Goal: Task Accomplishment & Management: Use online tool/utility

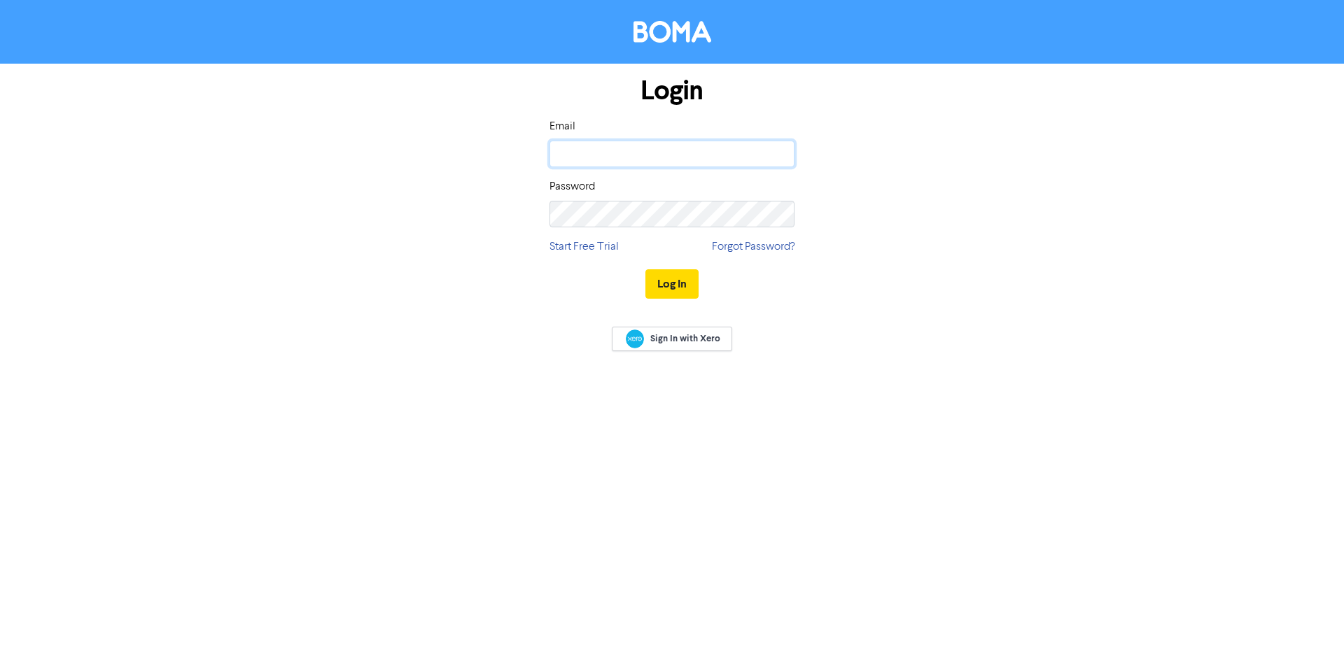
click at [589, 149] on input "email" at bounding box center [671, 154] width 245 height 27
type input "[EMAIL_ADDRESS][DOMAIN_NAME]"
click at [645, 269] on button "Log In" at bounding box center [671, 283] width 53 height 29
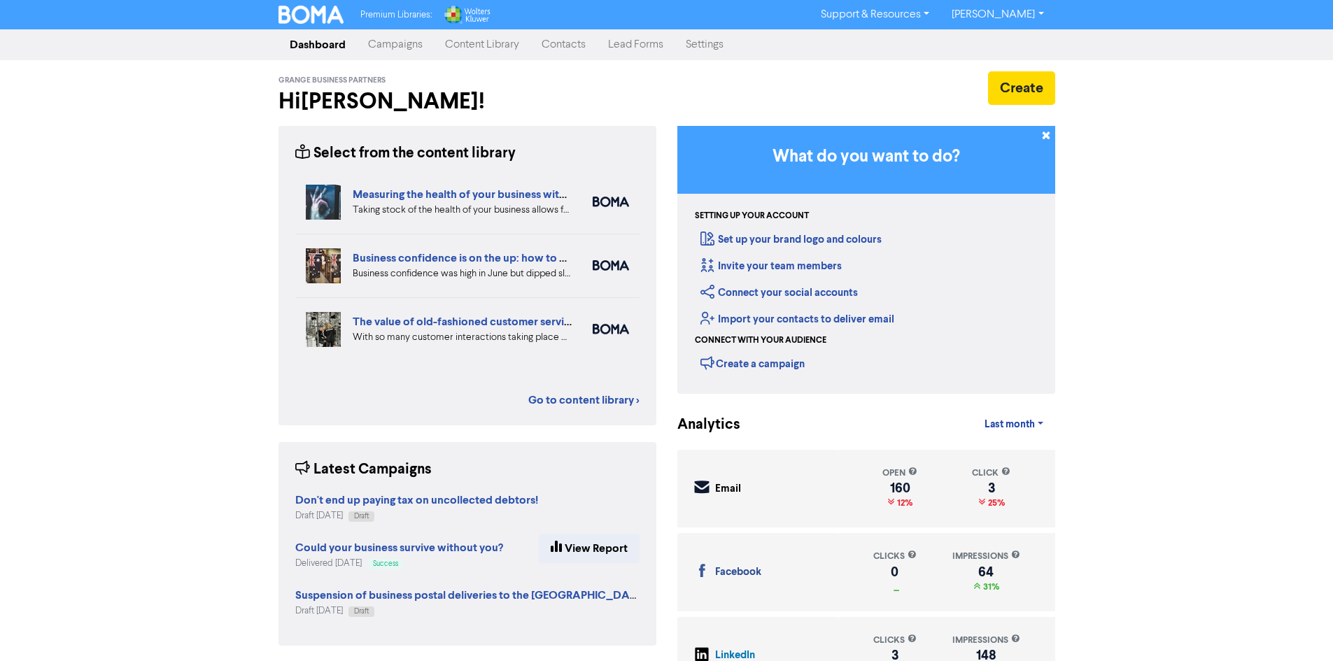
click at [402, 43] on link "Campaigns" at bounding box center [395, 45] width 77 height 28
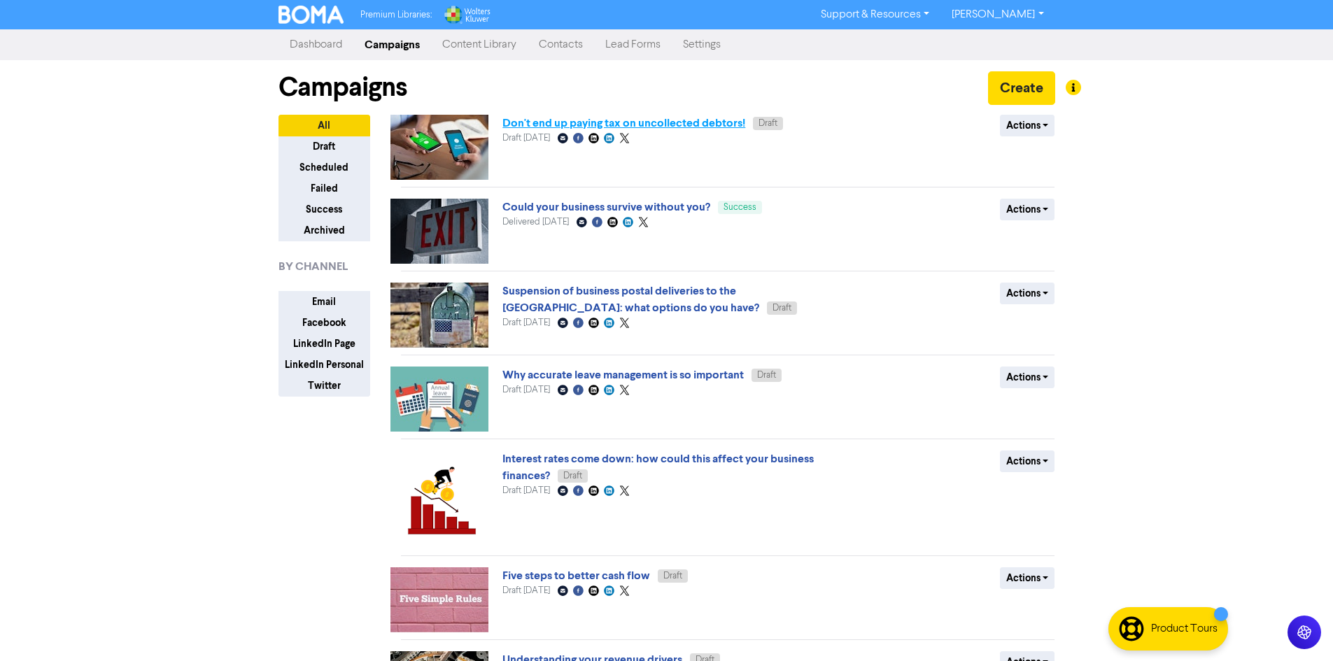
click at [561, 125] on link "Don't end up paying tax on uncollected debtors!" at bounding box center [623, 123] width 243 height 14
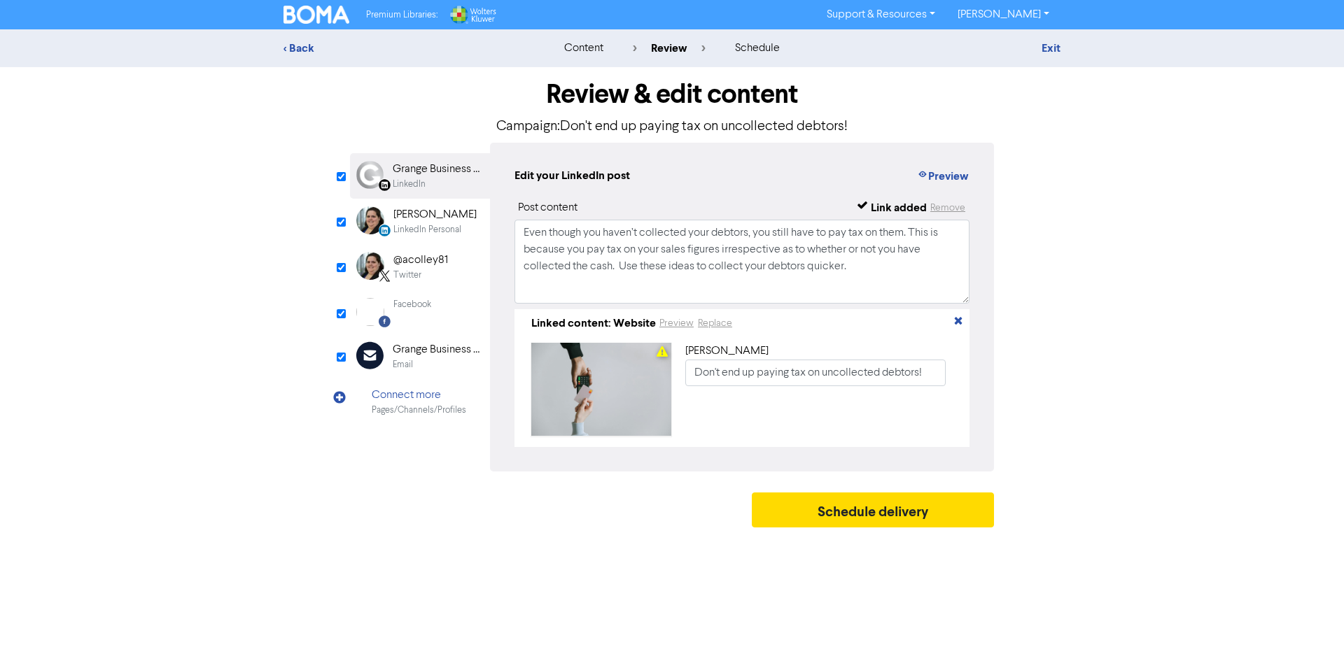
click at [444, 363] on div "Email" at bounding box center [438, 364] width 90 height 13
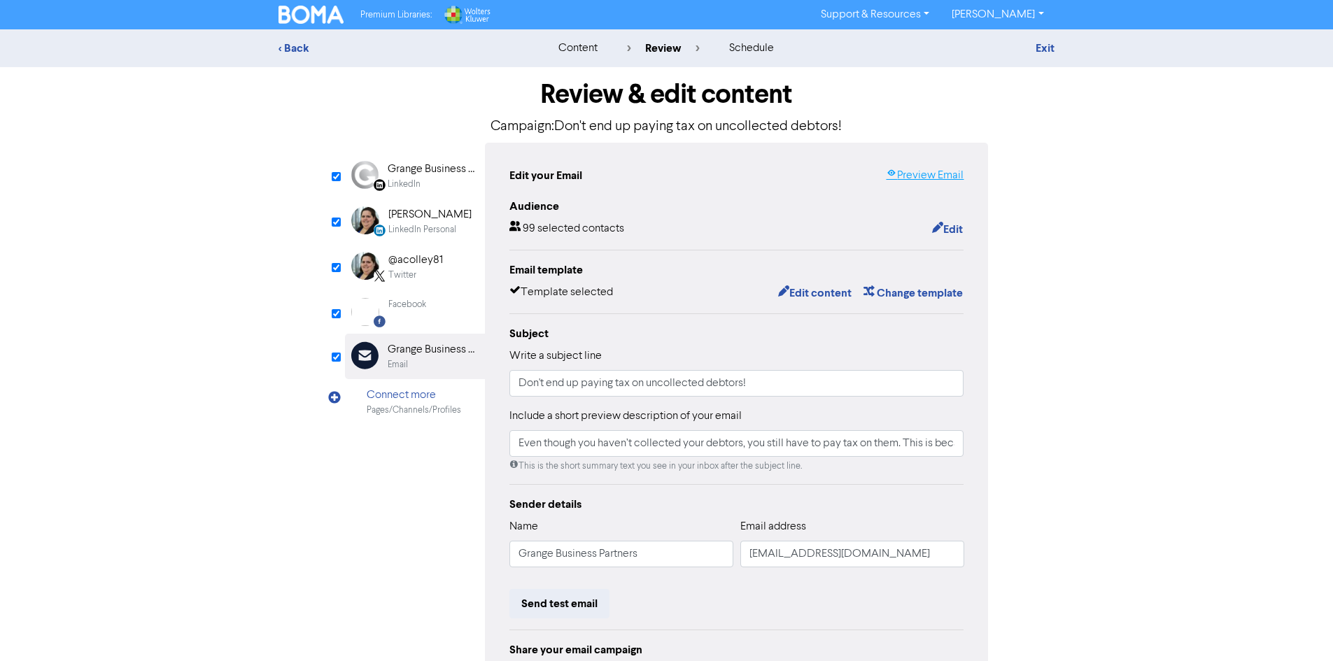
click at [948, 178] on link "Preview Email" at bounding box center [925, 175] width 78 height 17
click at [421, 207] on div "[PERSON_NAME]" at bounding box center [429, 214] width 83 height 17
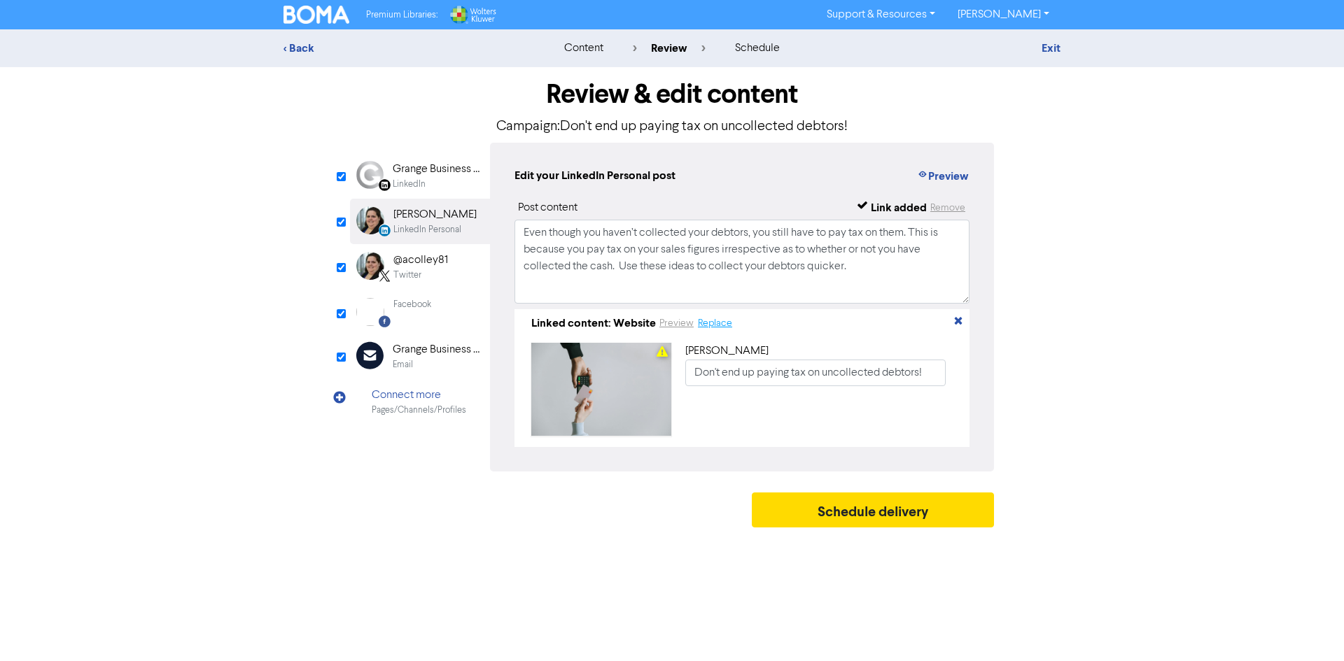
click at [708, 324] on button "Replace" at bounding box center [715, 324] width 36 height 16
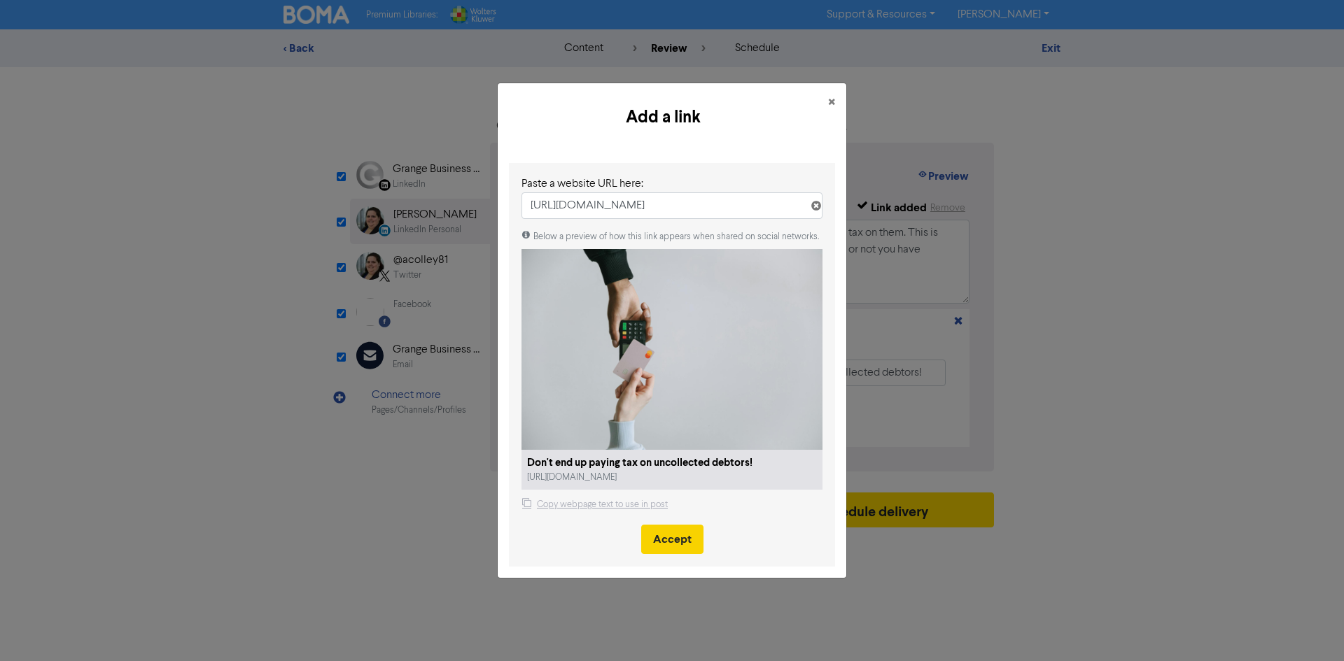
type input "[URL][DOMAIN_NAME]"
click at [663, 535] on button "Accept" at bounding box center [672, 539] width 62 height 29
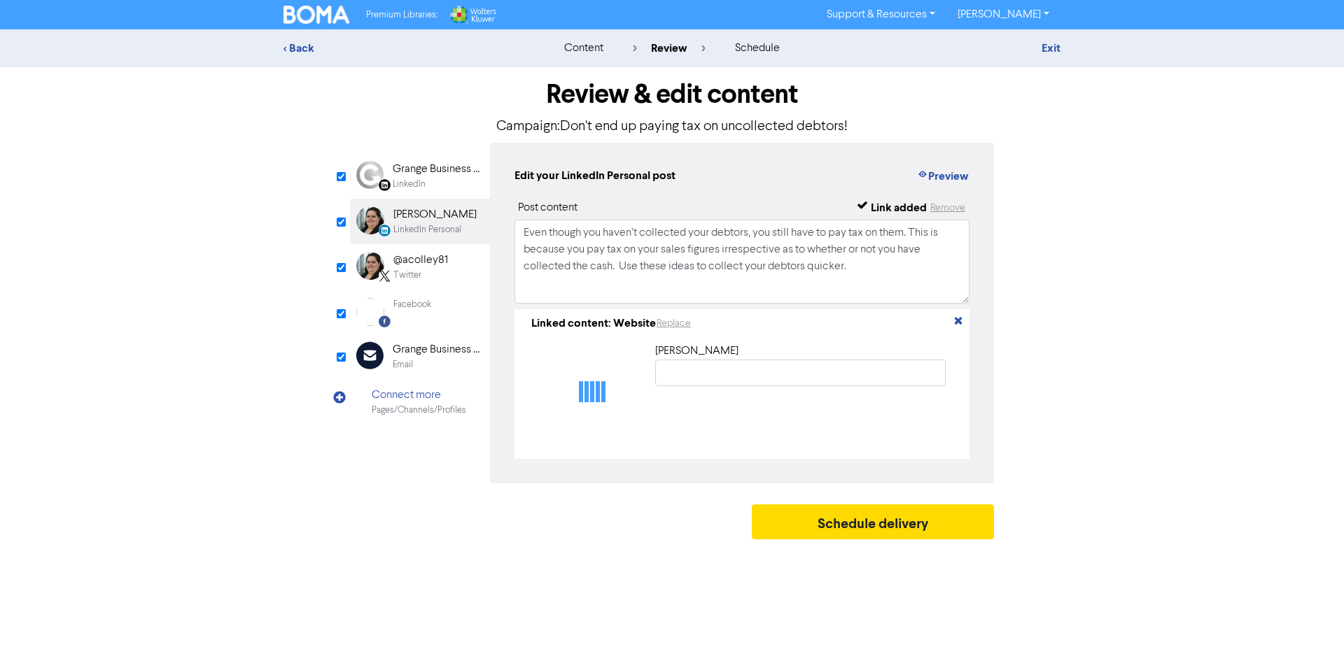
type input "Don't end up paying tax on uncollected debtors!"
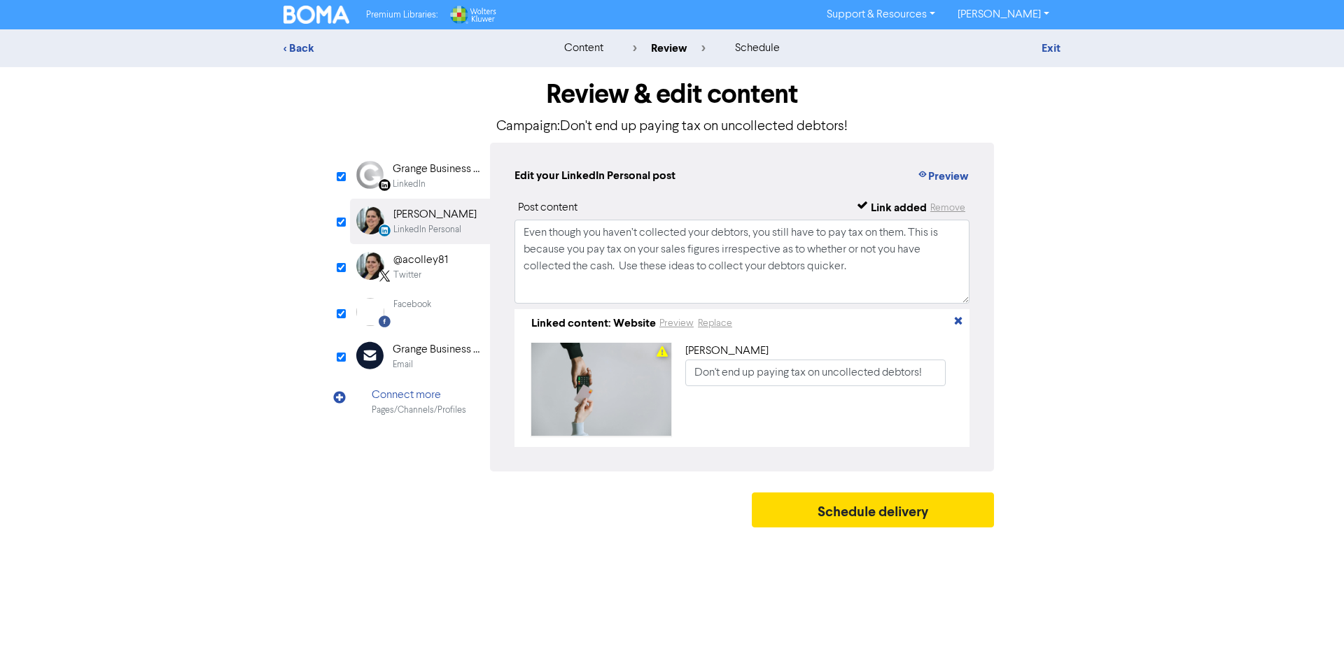
click at [423, 176] on div "Grange Business Partners" at bounding box center [438, 169] width 90 height 17
click at [435, 259] on div "@acolley81" at bounding box center [420, 260] width 55 height 17
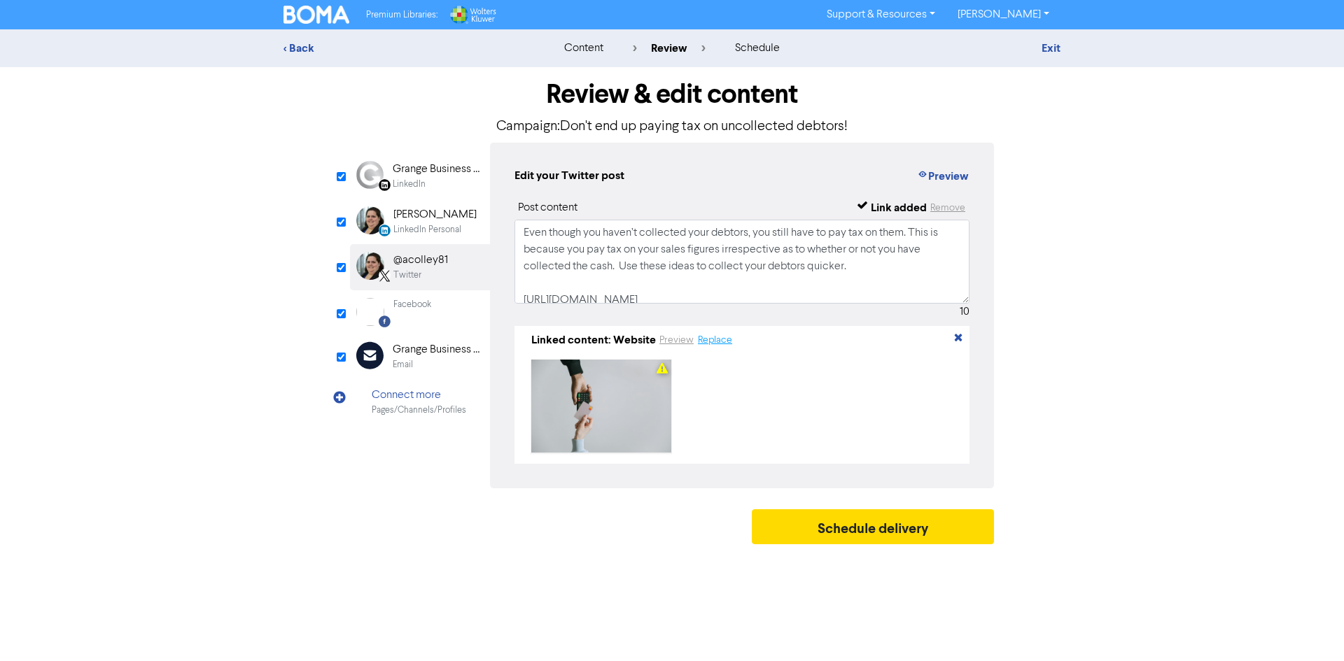
click at [714, 346] on button "Replace" at bounding box center [715, 340] width 36 height 16
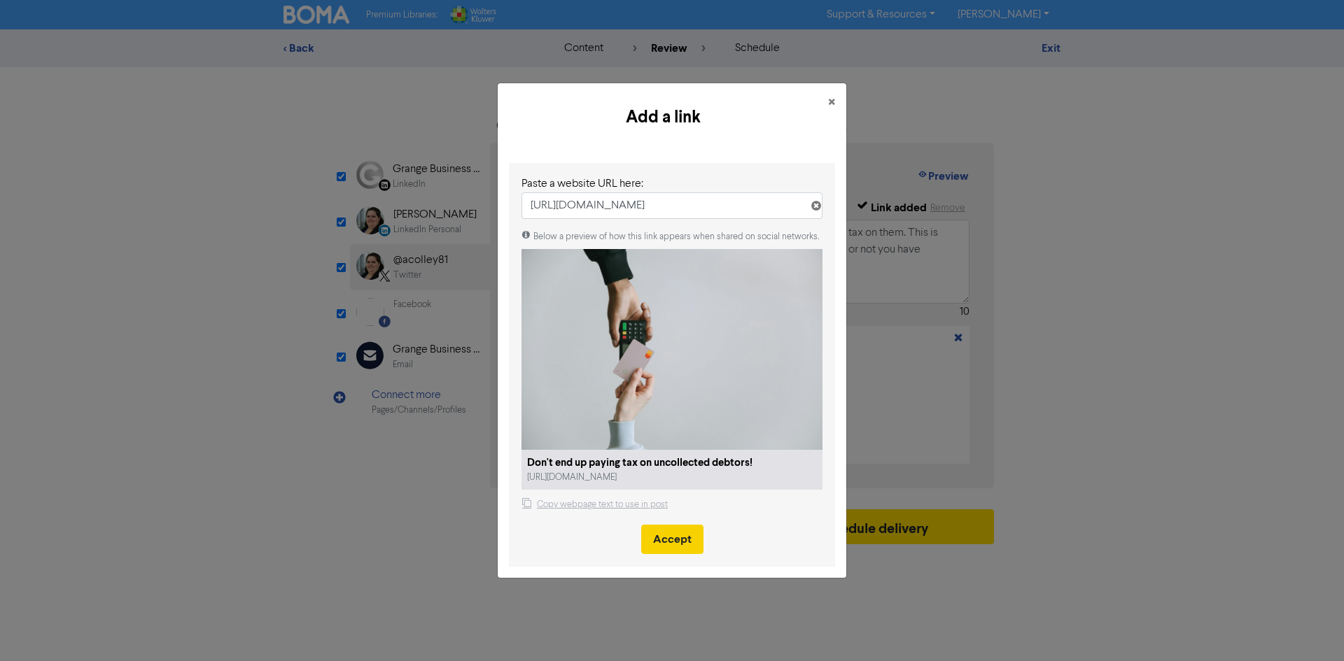
type input "[URL][DOMAIN_NAME]"
click at [677, 544] on button "Accept" at bounding box center [672, 539] width 62 height 29
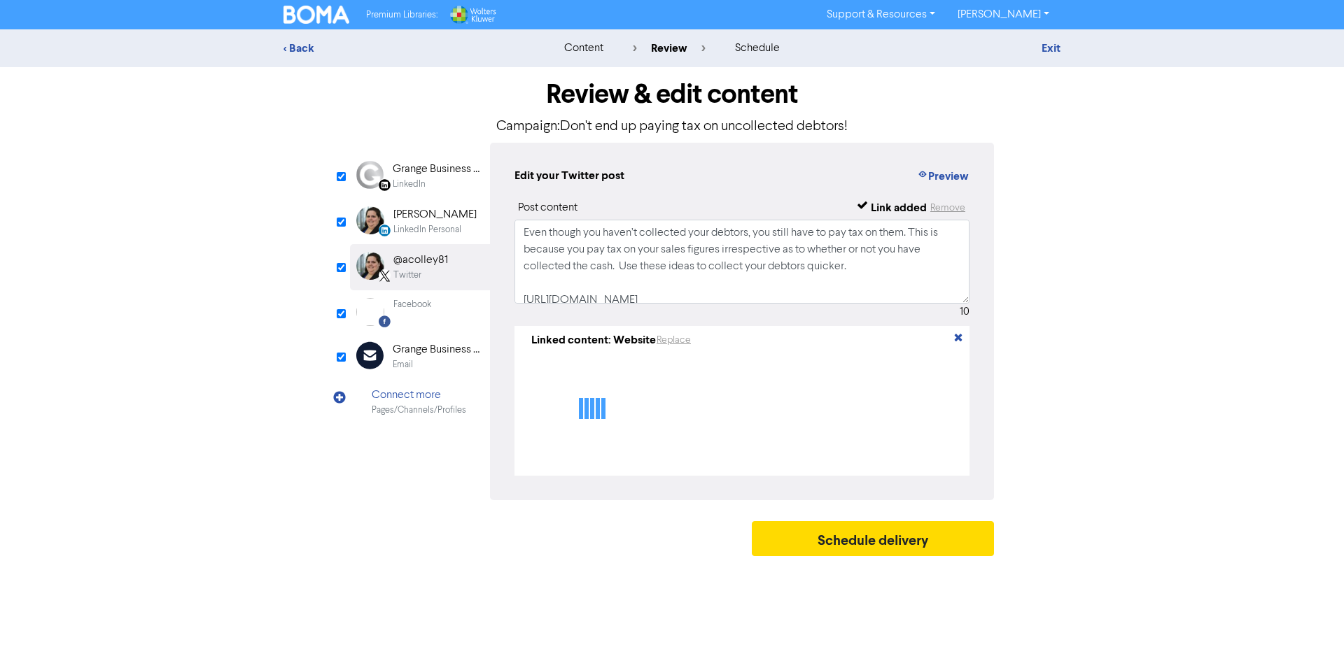
click at [425, 322] on div "Facebook" at bounding box center [412, 312] width 38 height 28
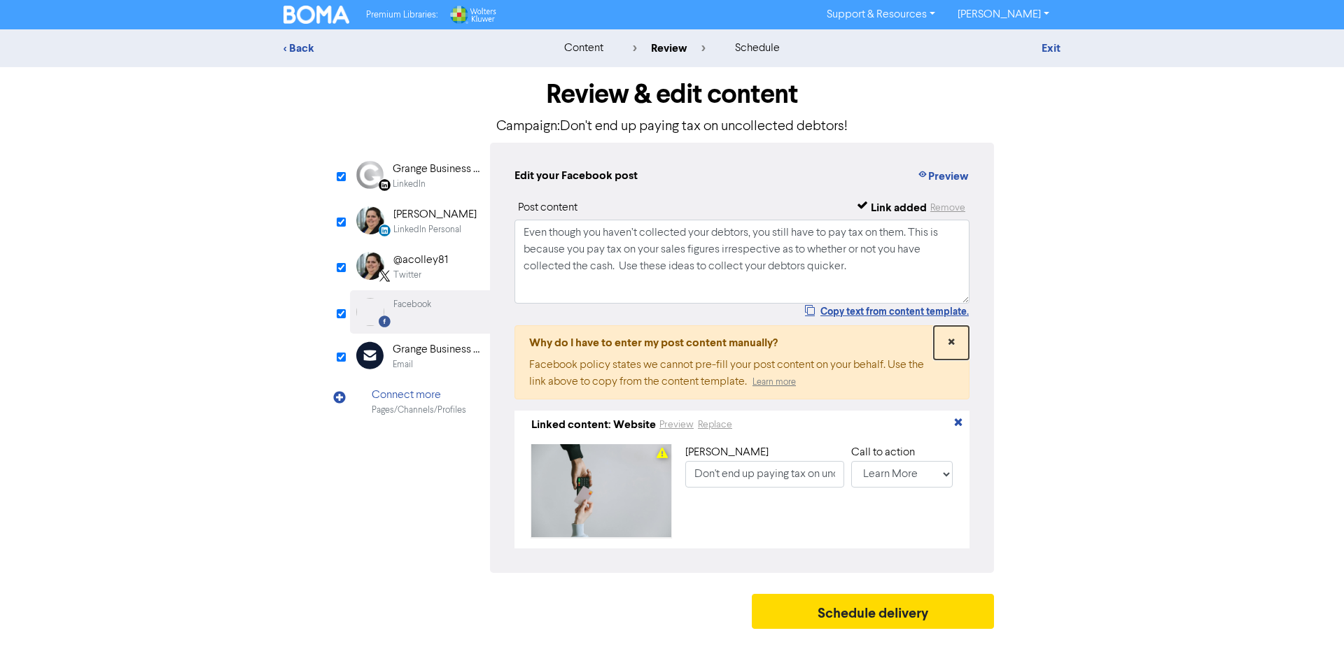
click at [949, 344] on span "×" at bounding box center [951, 342] width 7 height 21
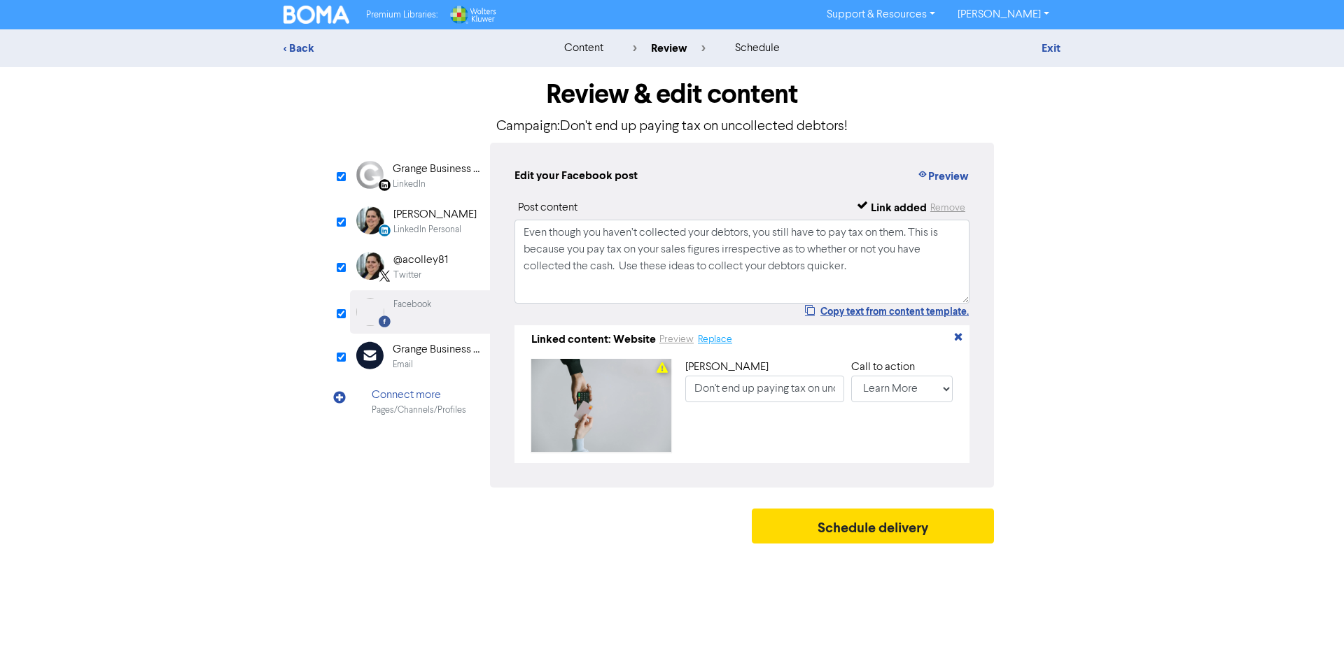
click at [725, 341] on button "Replace" at bounding box center [715, 340] width 36 height 16
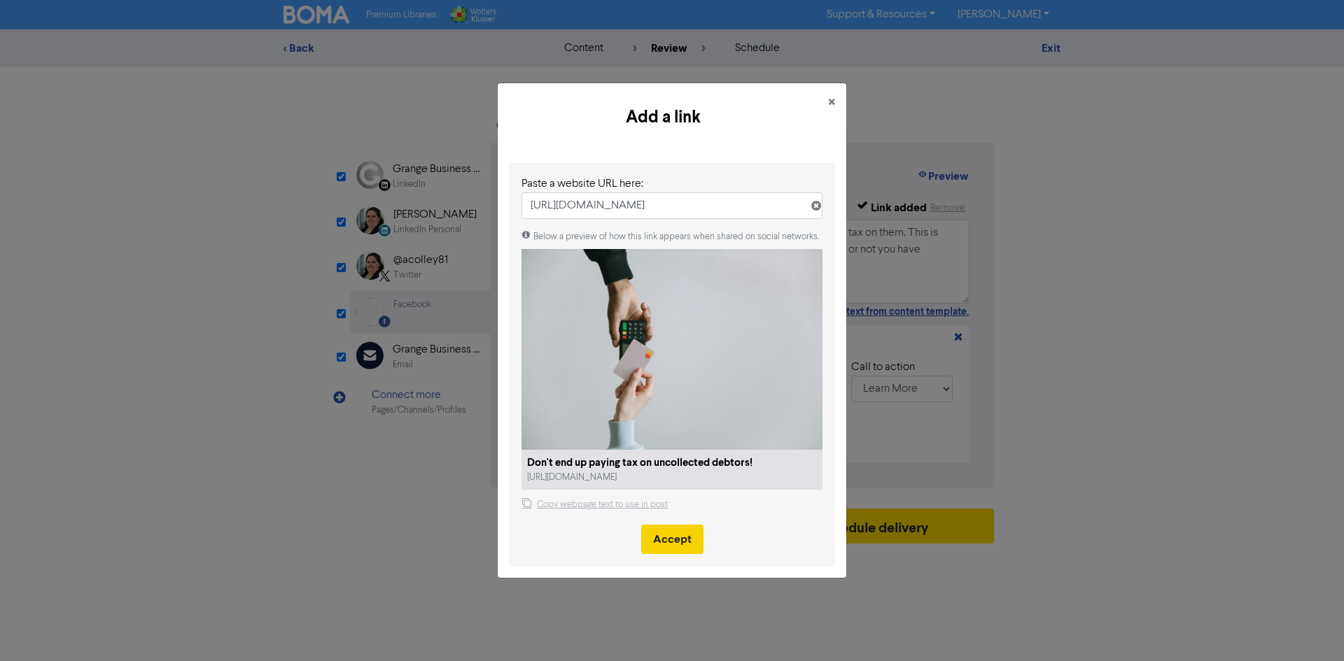
type input "[URL][DOMAIN_NAME]"
click at [657, 535] on button "Accept" at bounding box center [672, 539] width 62 height 29
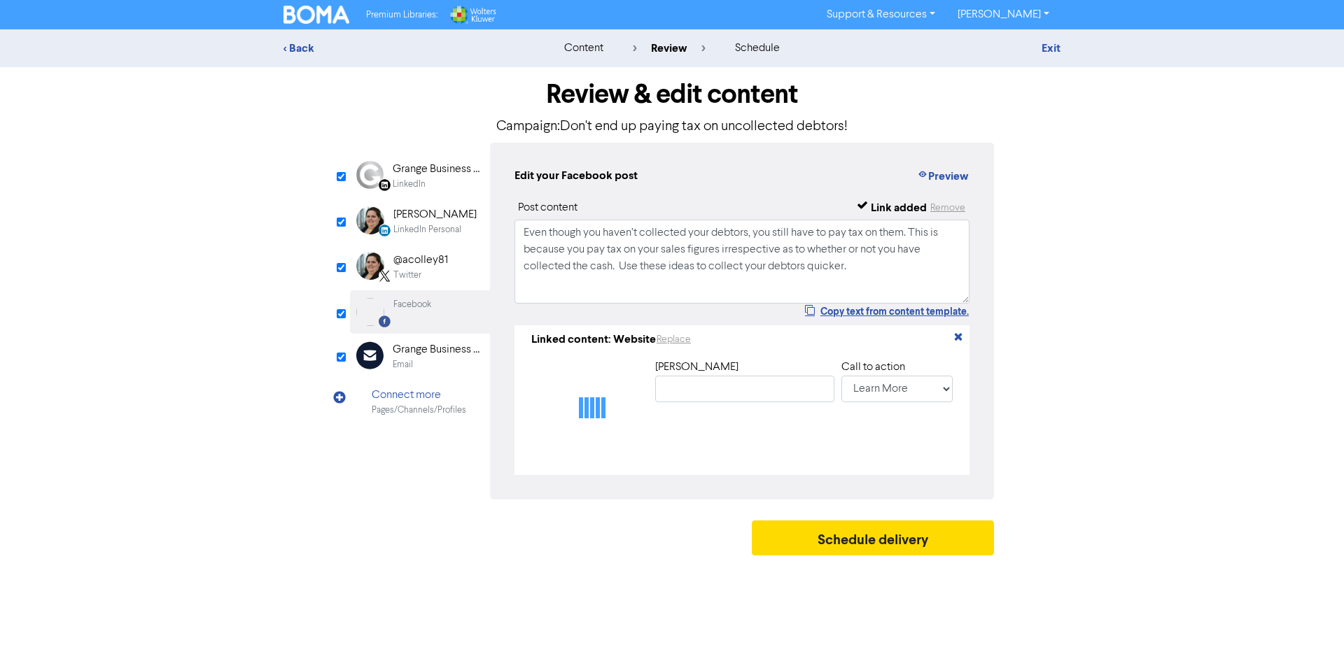
click at [404, 362] on div "Email" at bounding box center [403, 364] width 20 height 13
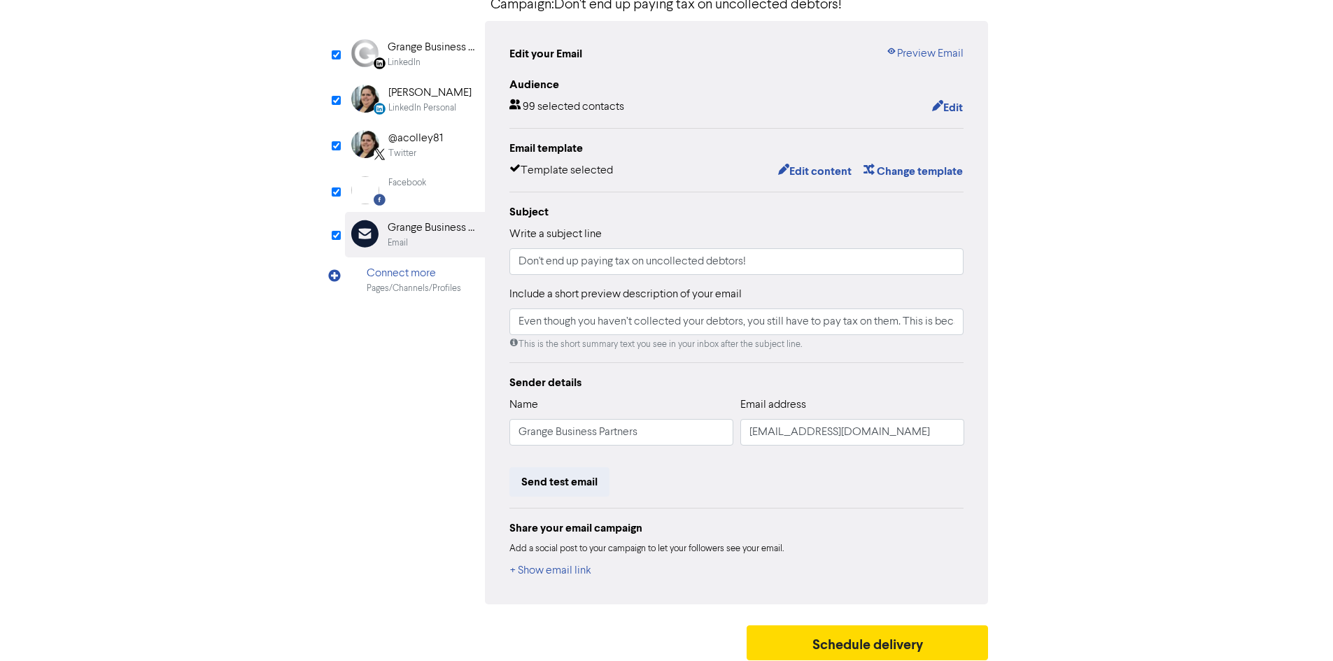
scroll to position [129, 0]
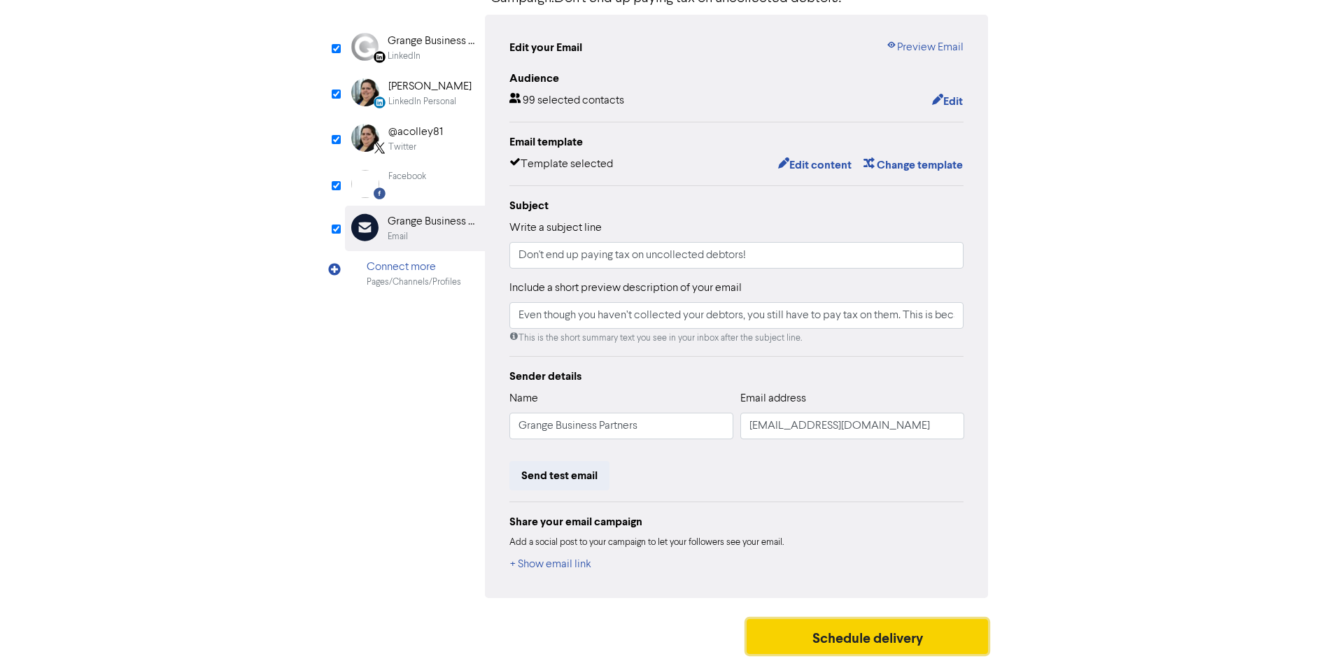
click at [864, 638] on button "Schedule delivery" at bounding box center [868, 636] width 242 height 35
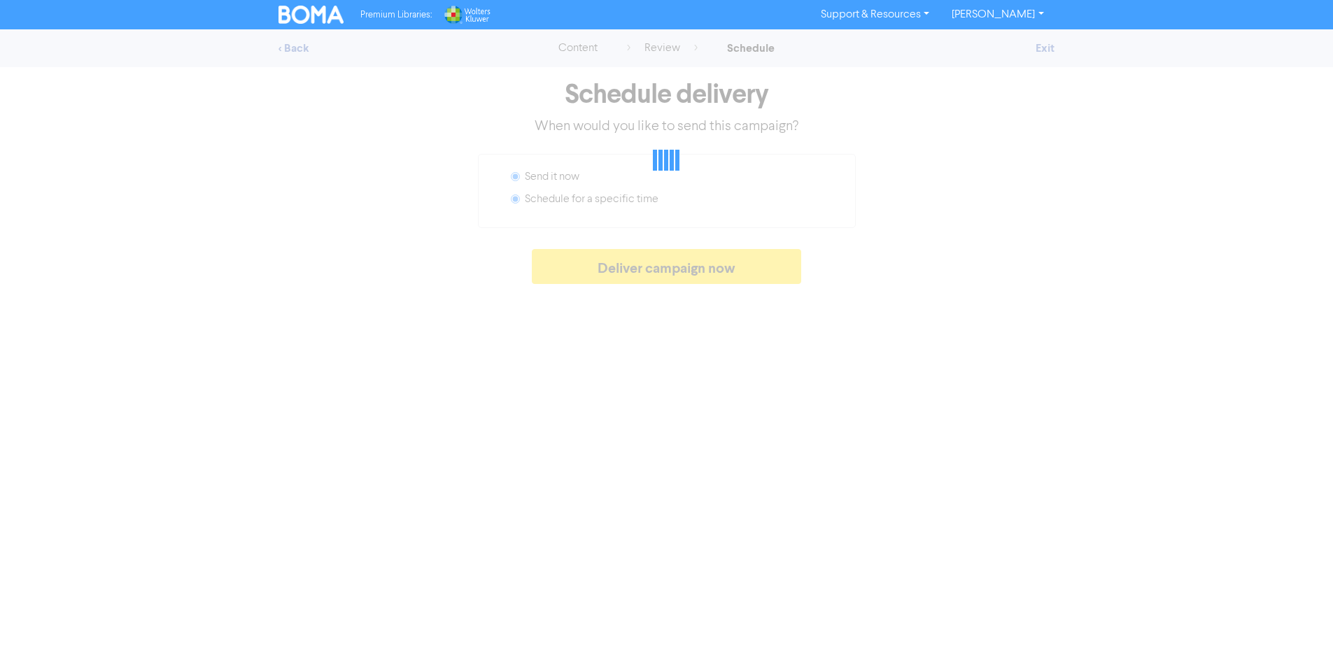
radio input "false"
radio input "true"
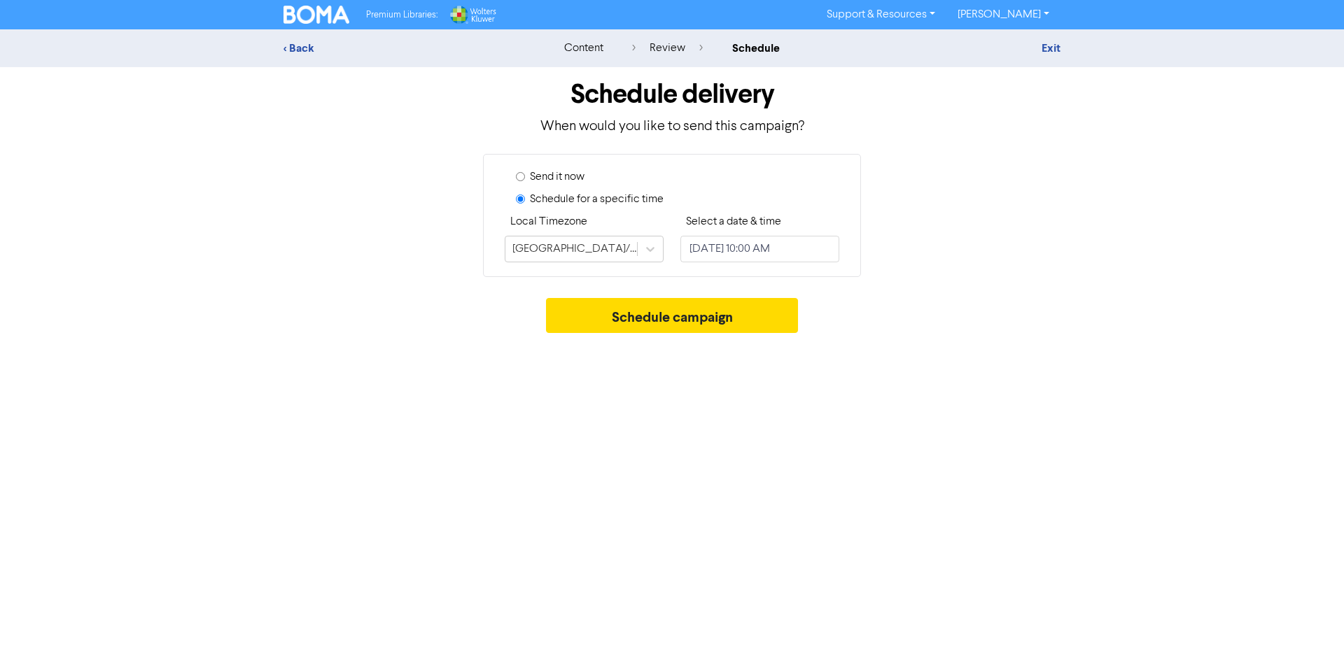
click at [565, 174] on label "Send it now" at bounding box center [557, 177] width 55 height 17
click at [525, 174] on input "Send it now" at bounding box center [520, 176] width 9 height 9
radio input "true"
radio input "false"
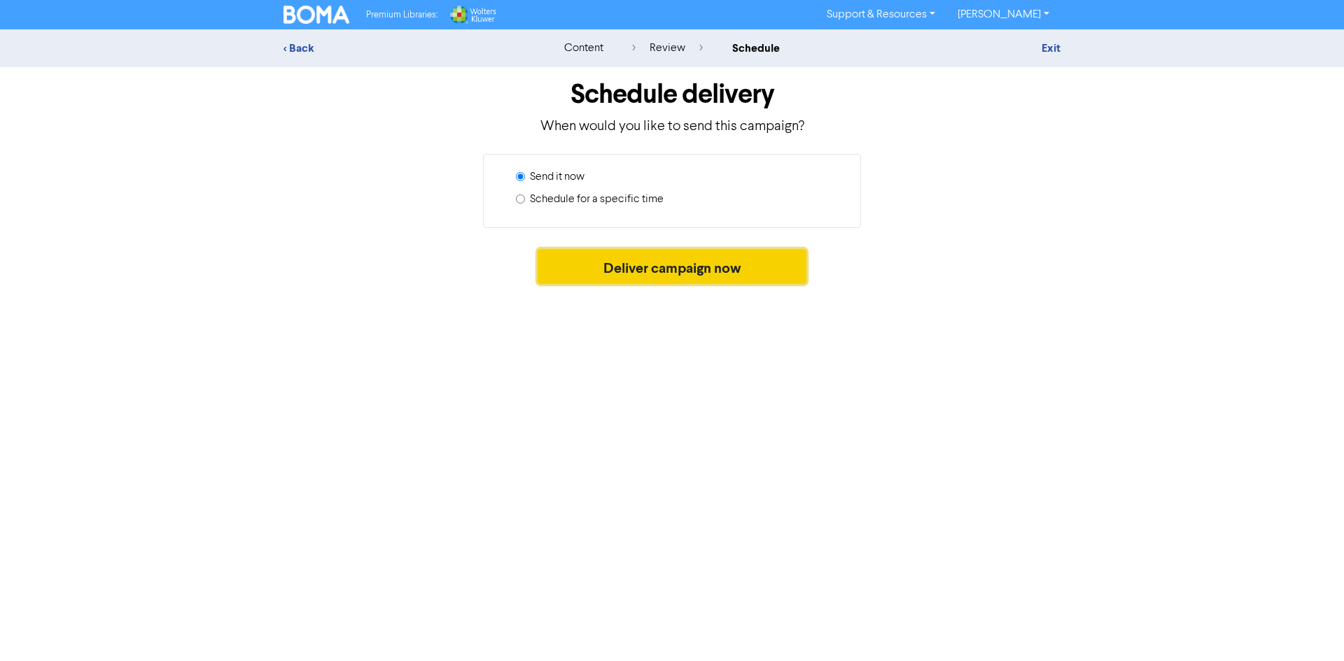
click at [691, 267] on button "Deliver campaign now" at bounding box center [671, 266] width 269 height 35
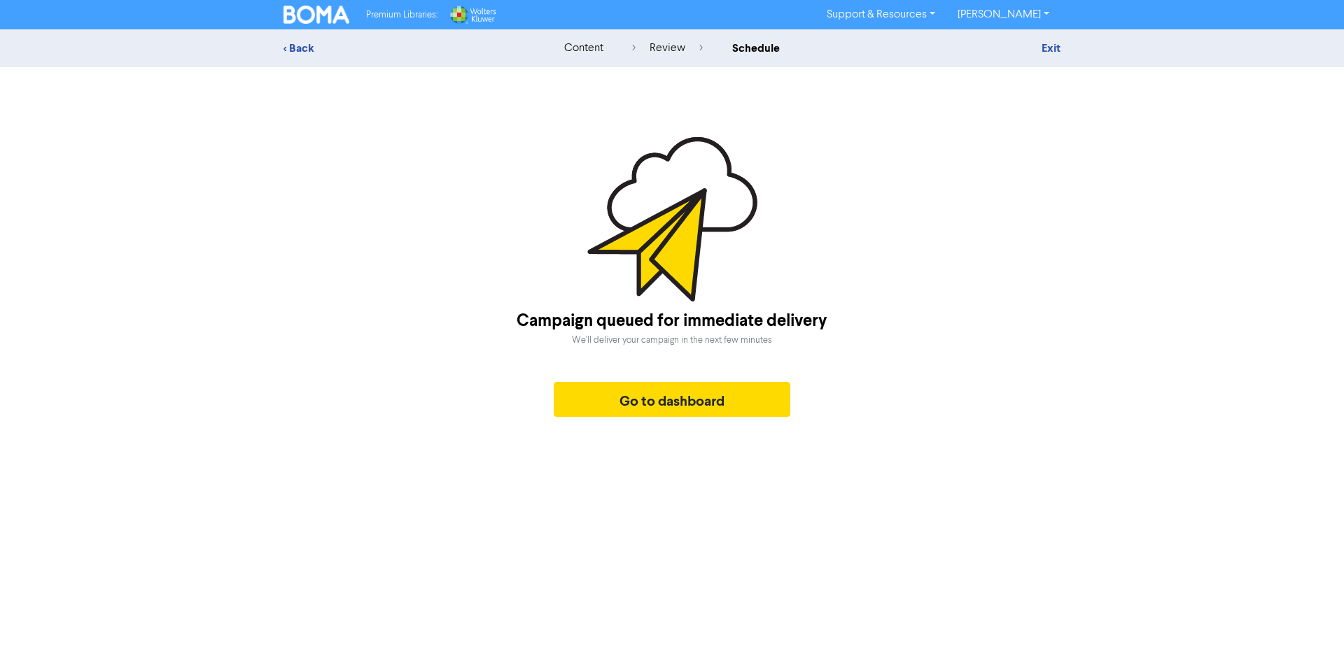
click at [309, 57] on div "< Back content review schedule Exit" at bounding box center [672, 48] width 1344 height 38
click at [293, 48] on div "< Back" at bounding box center [405, 48] width 245 height 17
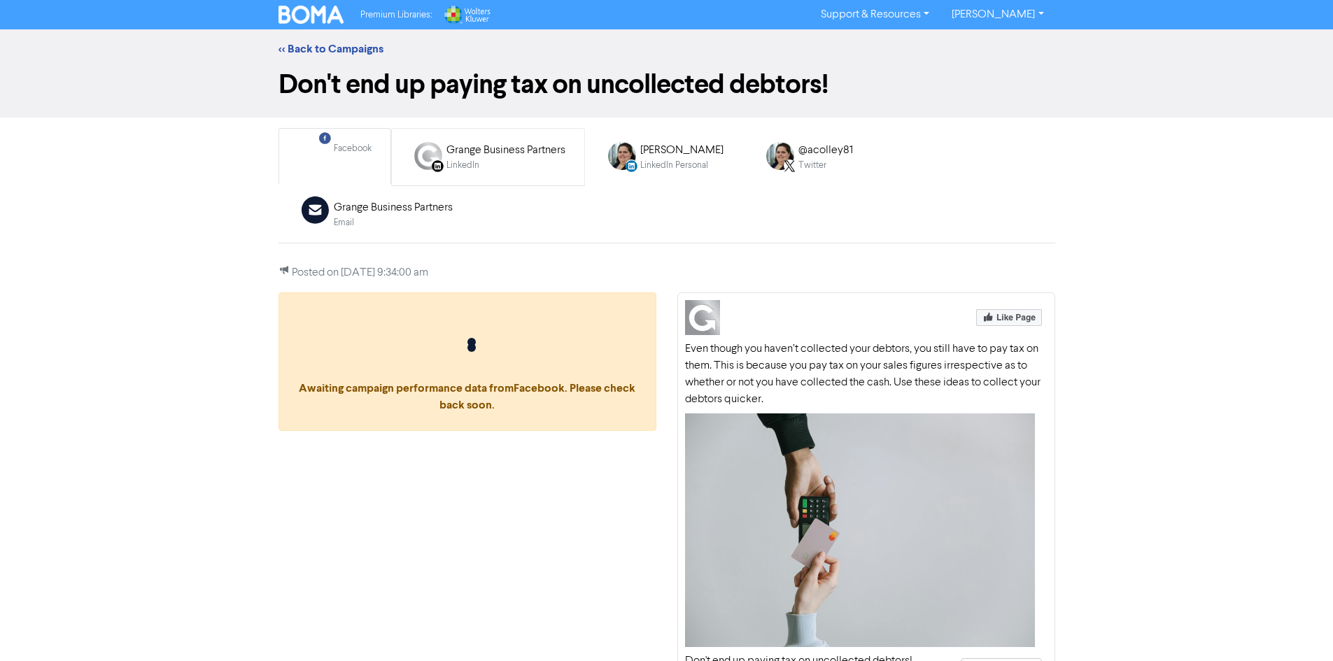
click at [437, 182] on link "LinkedIn Page Created with Sketch. Grange Business Partners LinkedIn" at bounding box center [488, 157] width 194 height 58
click at [653, 178] on div "LinkedIn Personal Created with Sketch. [PERSON_NAME] LinkedIn Personal" at bounding box center [664, 156] width 134 height 45
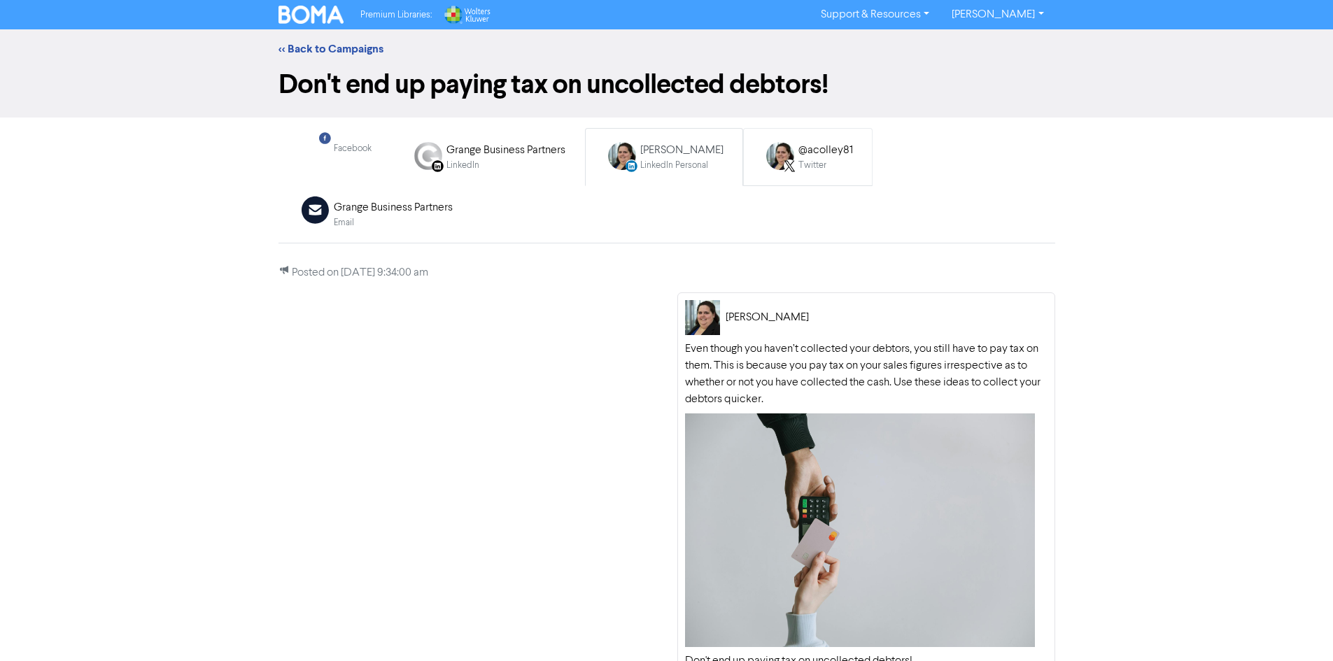
click at [816, 169] on div "Twitter" at bounding box center [825, 165] width 55 height 13
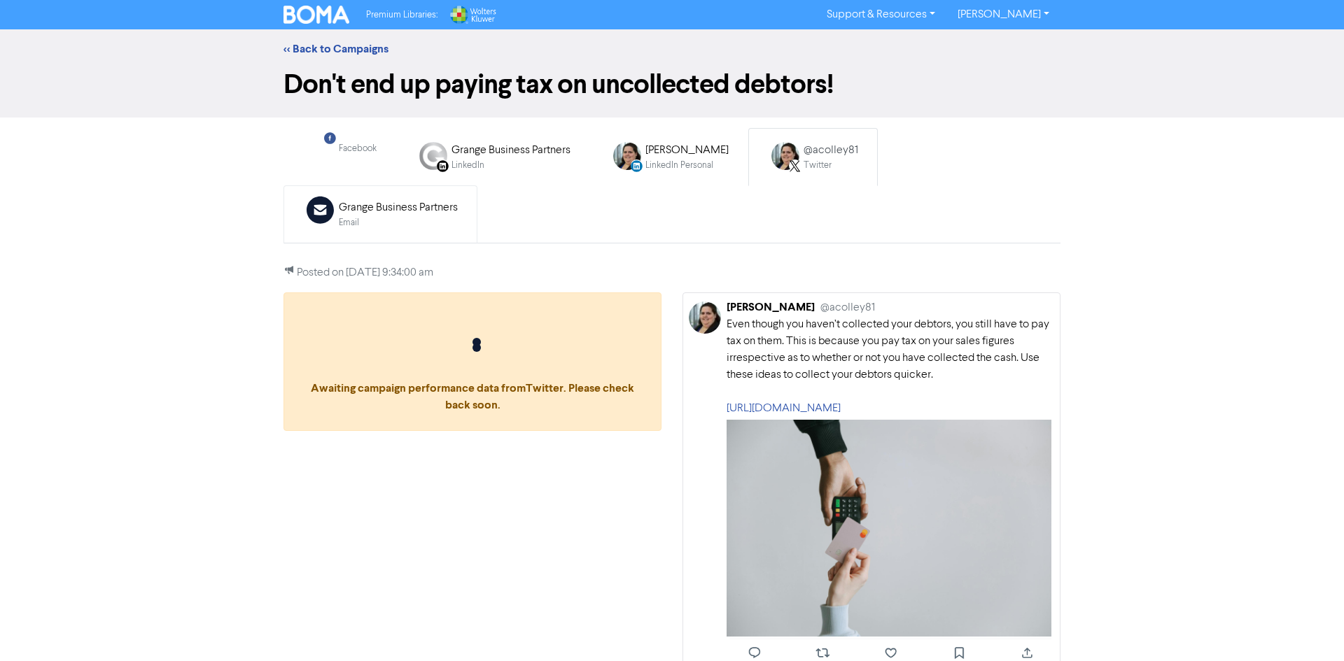
click at [458, 216] on div "Email" at bounding box center [398, 222] width 119 height 13
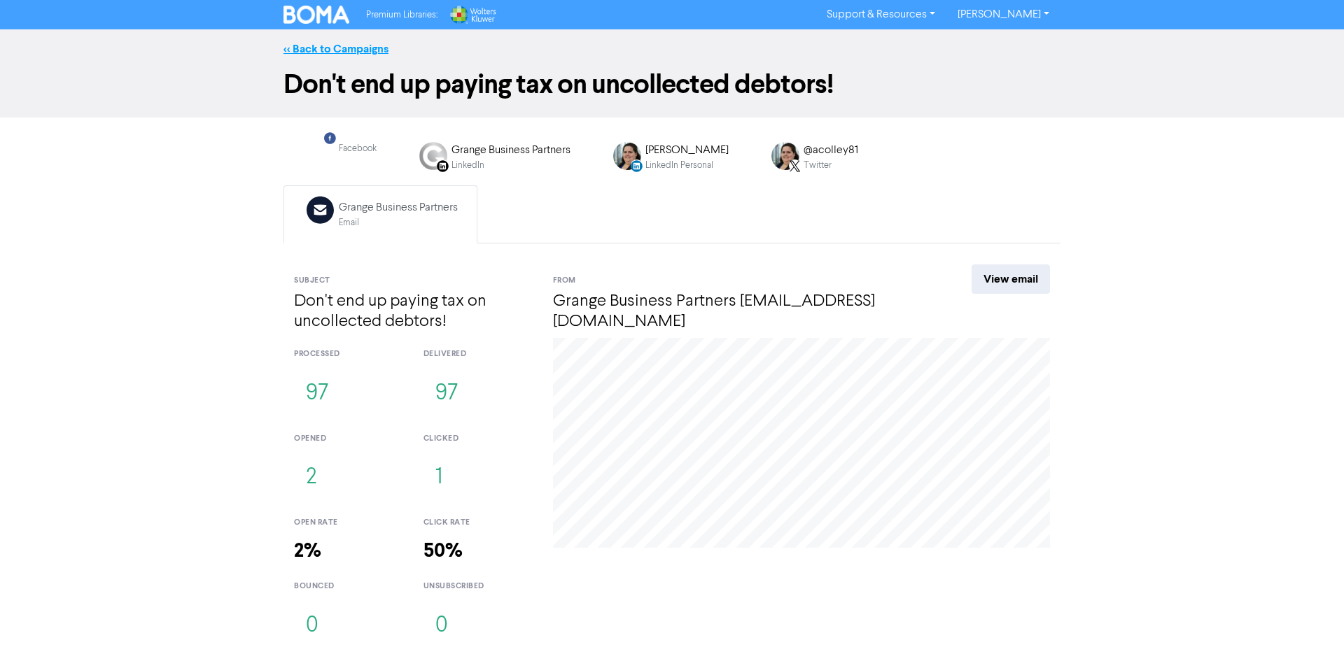
click at [316, 46] on link "<< Back to Campaigns" at bounding box center [335, 49] width 105 height 14
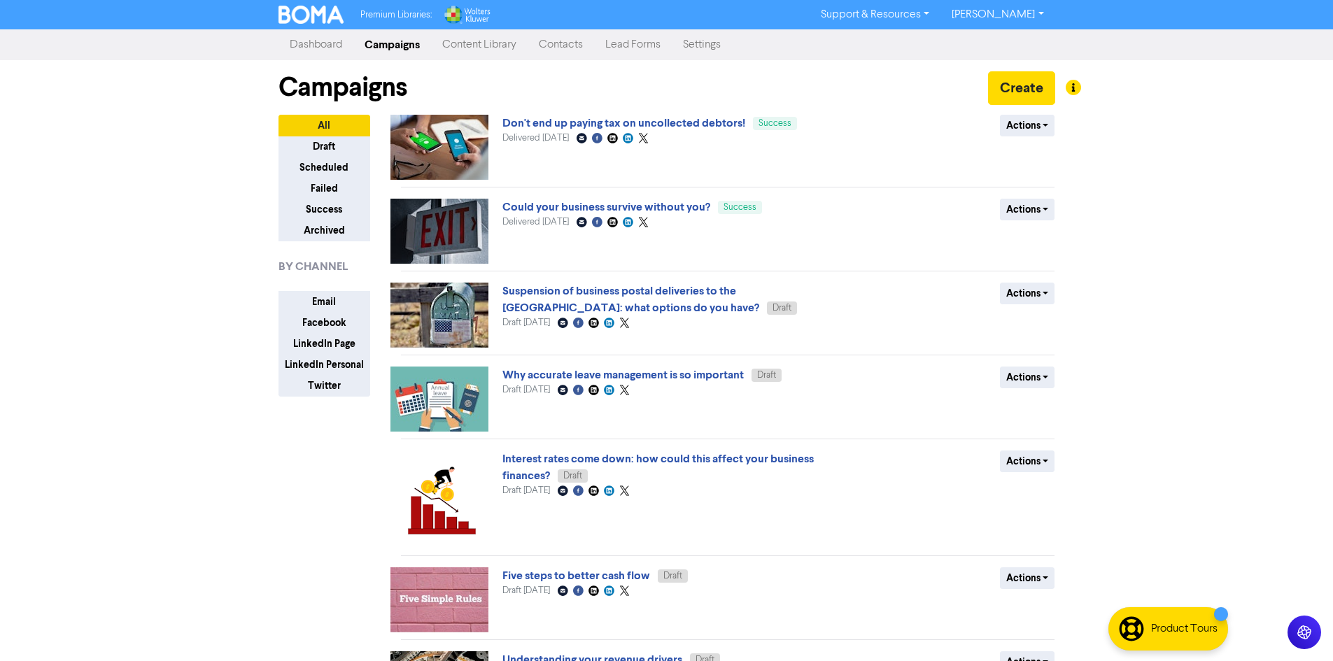
click at [495, 56] on link "Content Library" at bounding box center [479, 45] width 97 height 28
